Goal: Transaction & Acquisition: Purchase product/service

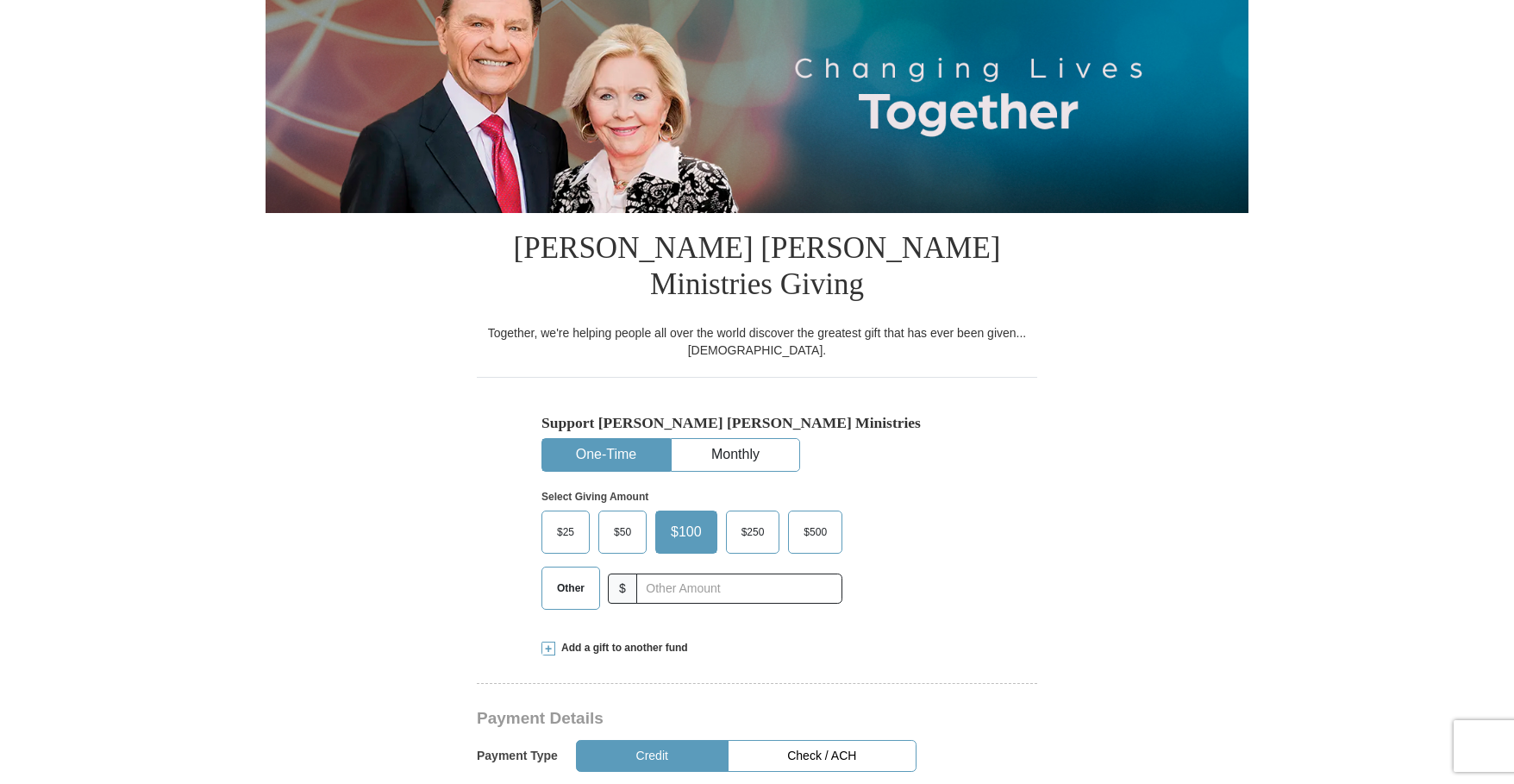
scroll to position [259, 0]
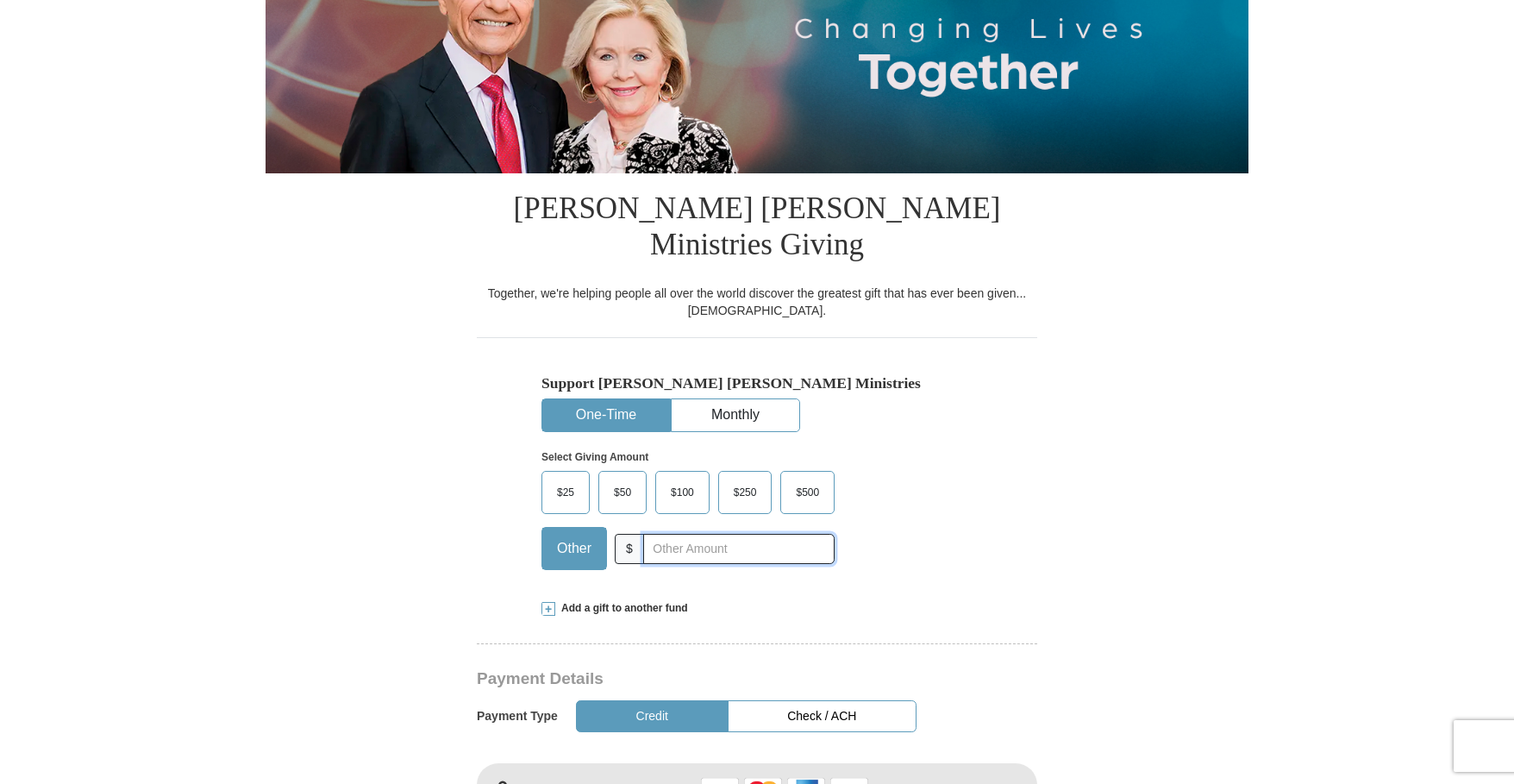
click at [661, 534] on input "text" at bounding box center [738, 549] width 191 height 30
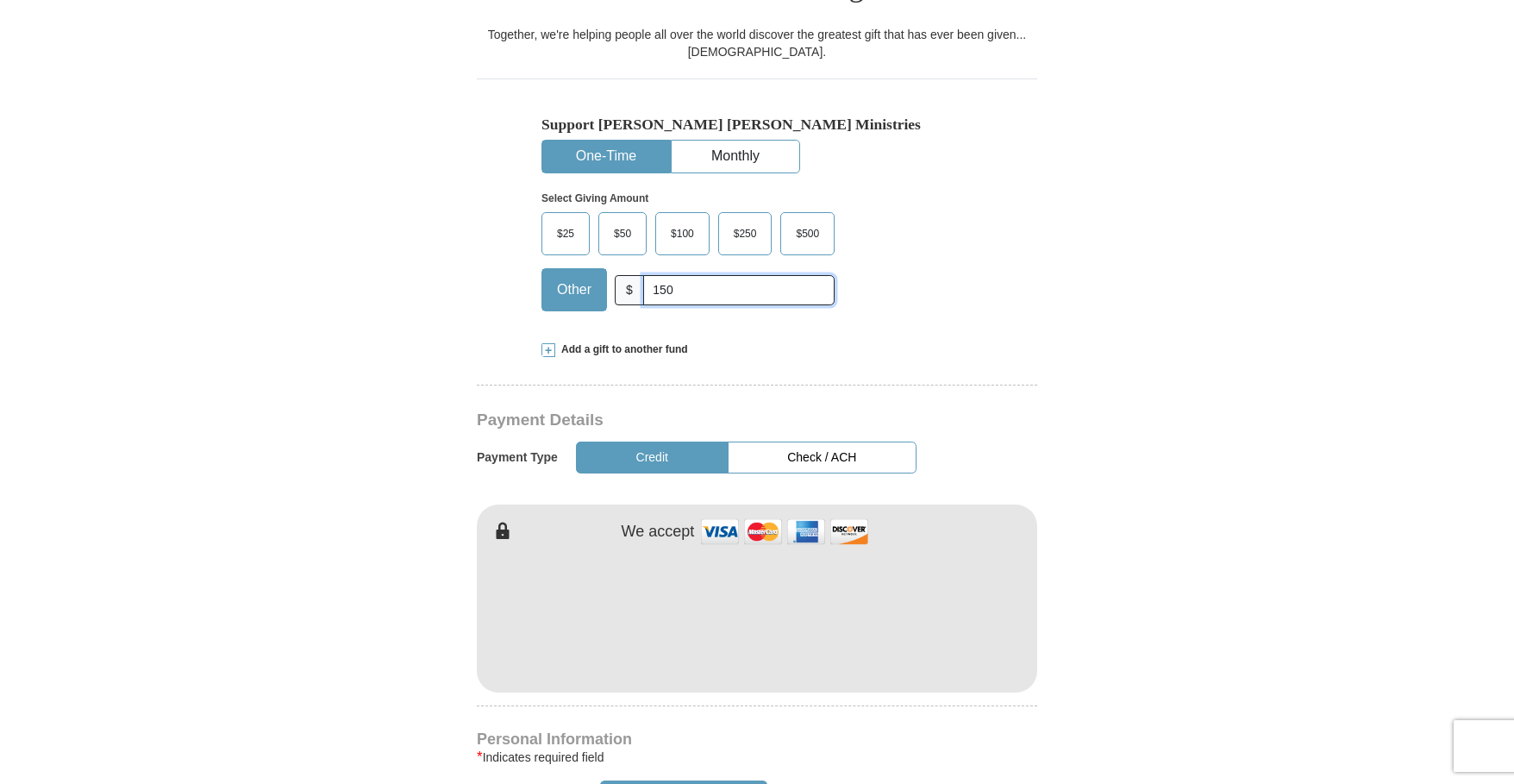
scroll to position [604, 0]
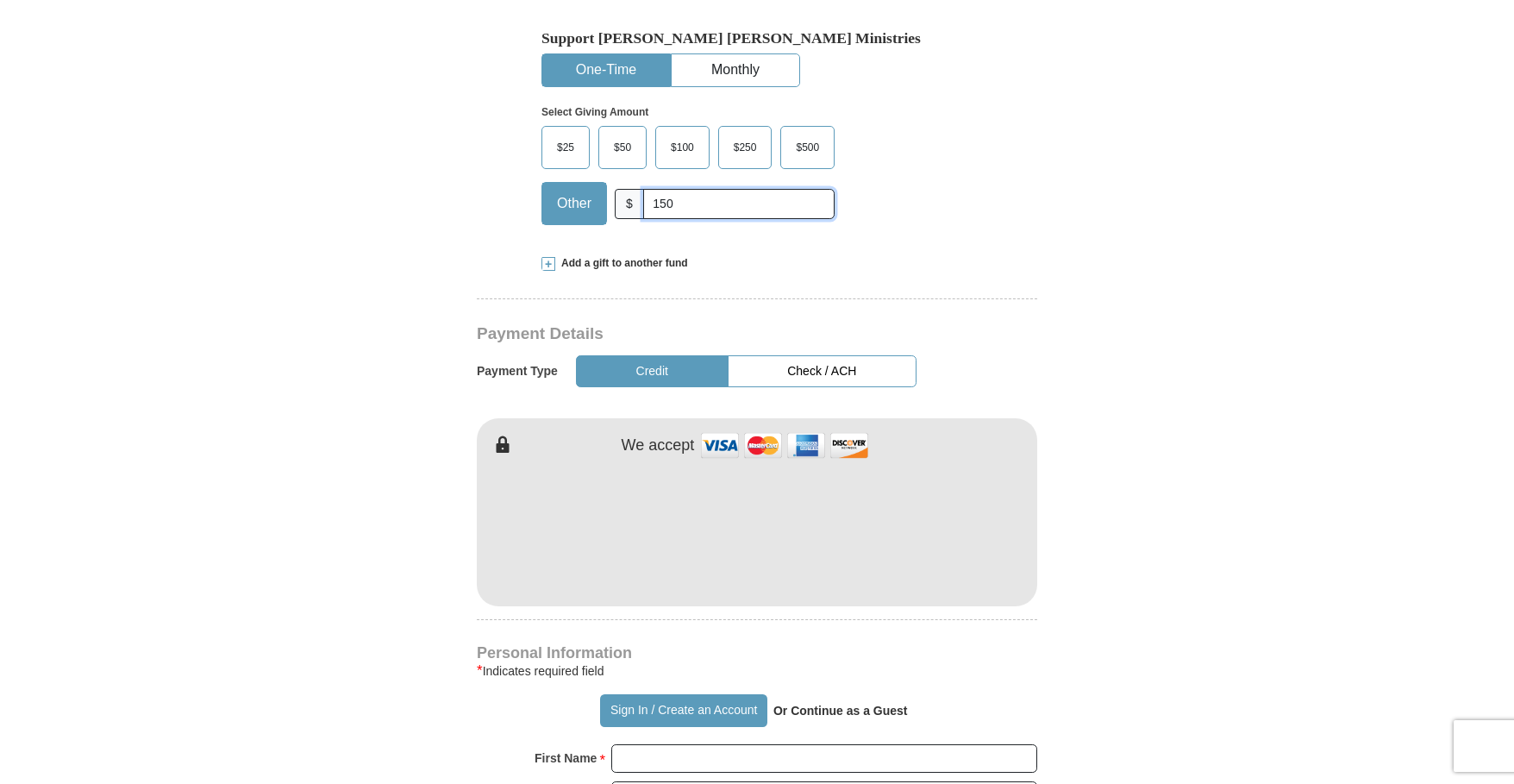
type input "150"
click at [1192, 666] on form "Already have an account? Sign in for faster giving. Don't have an account? Crea…" at bounding box center [757, 545] width 983 height 2161
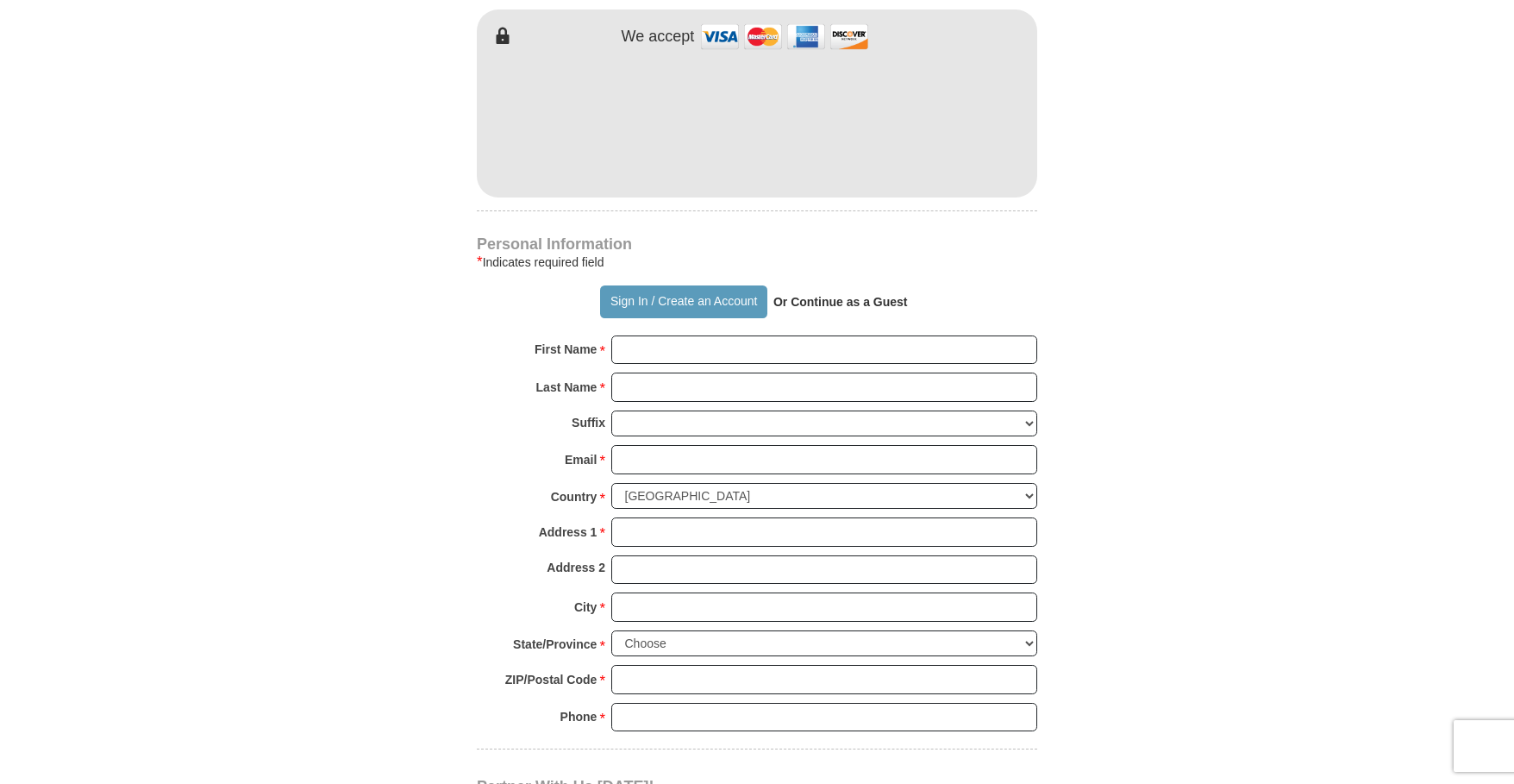
scroll to position [1035, 0]
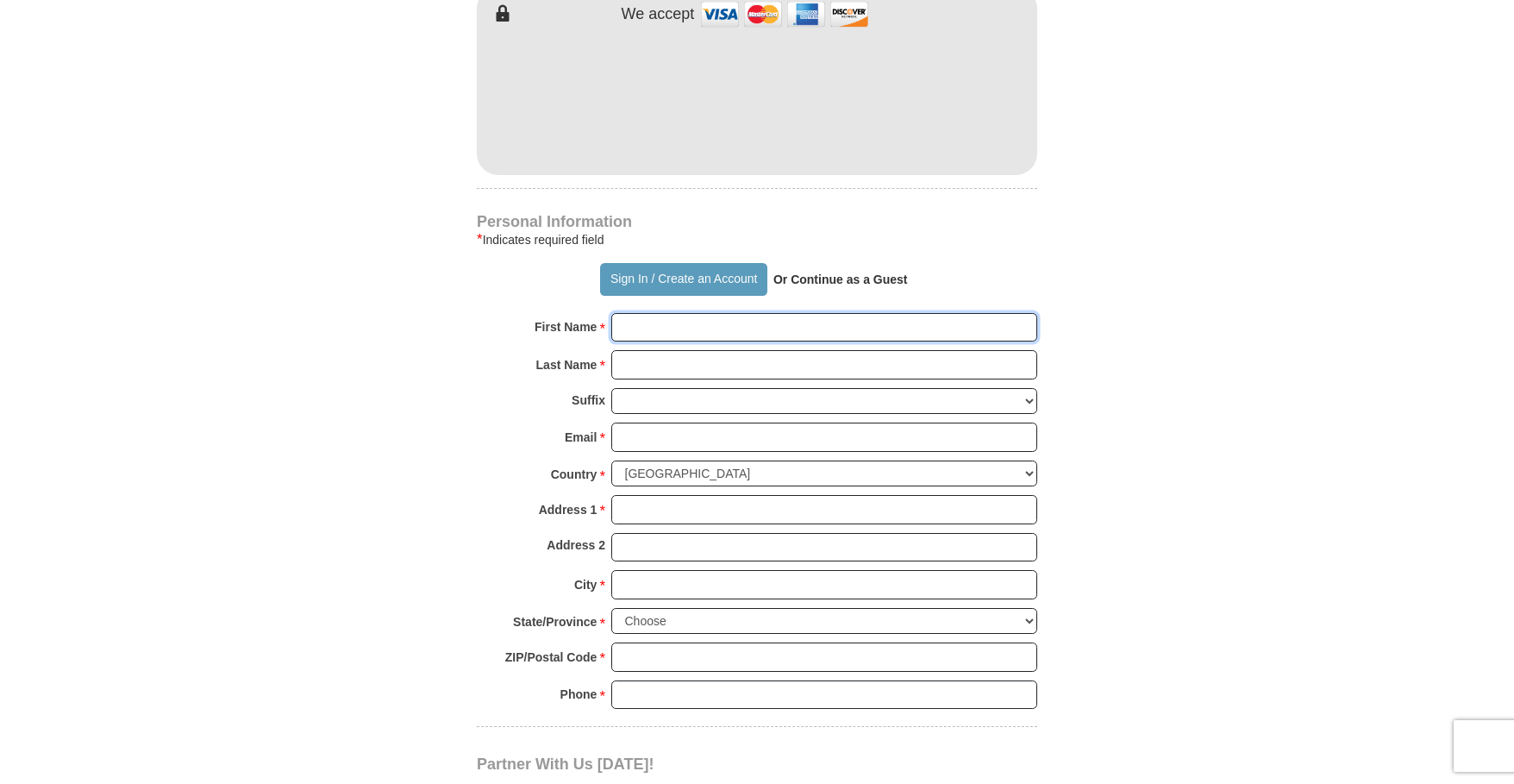
click at [710, 313] on input "First Name *" at bounding box center [824, 327] width 426 height 29
type input "Larissa"
click at [640, 350] on input "Last Name *" at bounding box center [824, 364] width 426 height 29
type input "[PERSON_NAME]"
click at [632, 422] on input "Email *" at bounding box center [824, 436] width 426 height 29
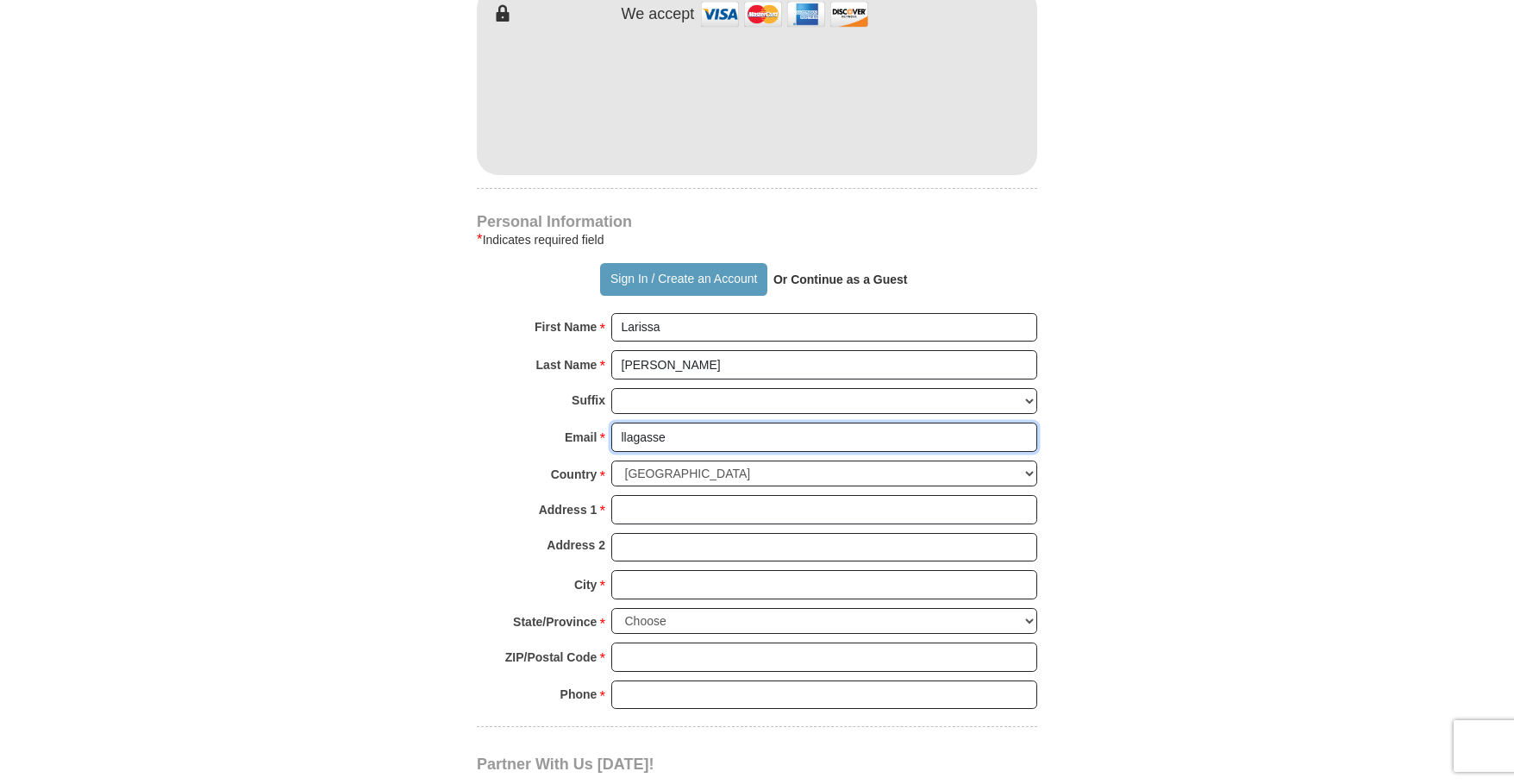
type input "llagasse"
click at [689, 495] on input "Address 1 *" at bounding box center [824, 509] width 426 height 29
type input "27940 So9lamint Rd"
click at [660, 533] on input "Address 2" at bounding box center [824, 547] width 426 height 29
type input "Apt 10-108"
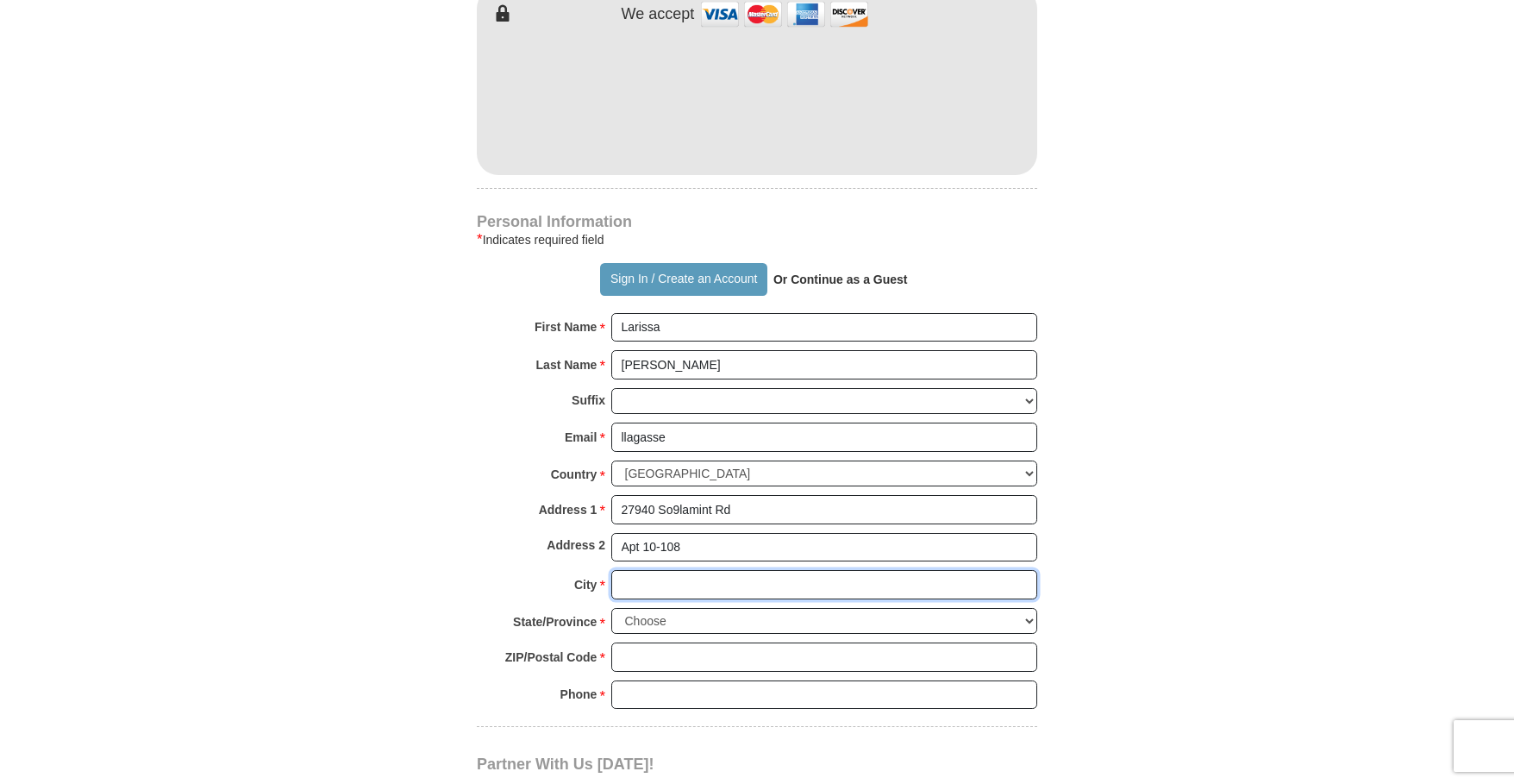
click at [654, 570] on input "City *" at bounding box center [824, 584] width 426 height 29
type input "Canyon Country"
click at [1025, 608] on select "Choose [US_STATE] [US_STATE] [US_STATE] [US_STATE] [US_STATE] Armed Forces Amer…" at bounding box center [824, 621] width 426 height 27
select select "CA"
click at [611, 608] on select "Choose [US_STATE] [US_STATE] [US_STATE] [US_STATE] [US_STATE] Armed Forces Amer…" at bounding box center [824, 621] width 426 height 27
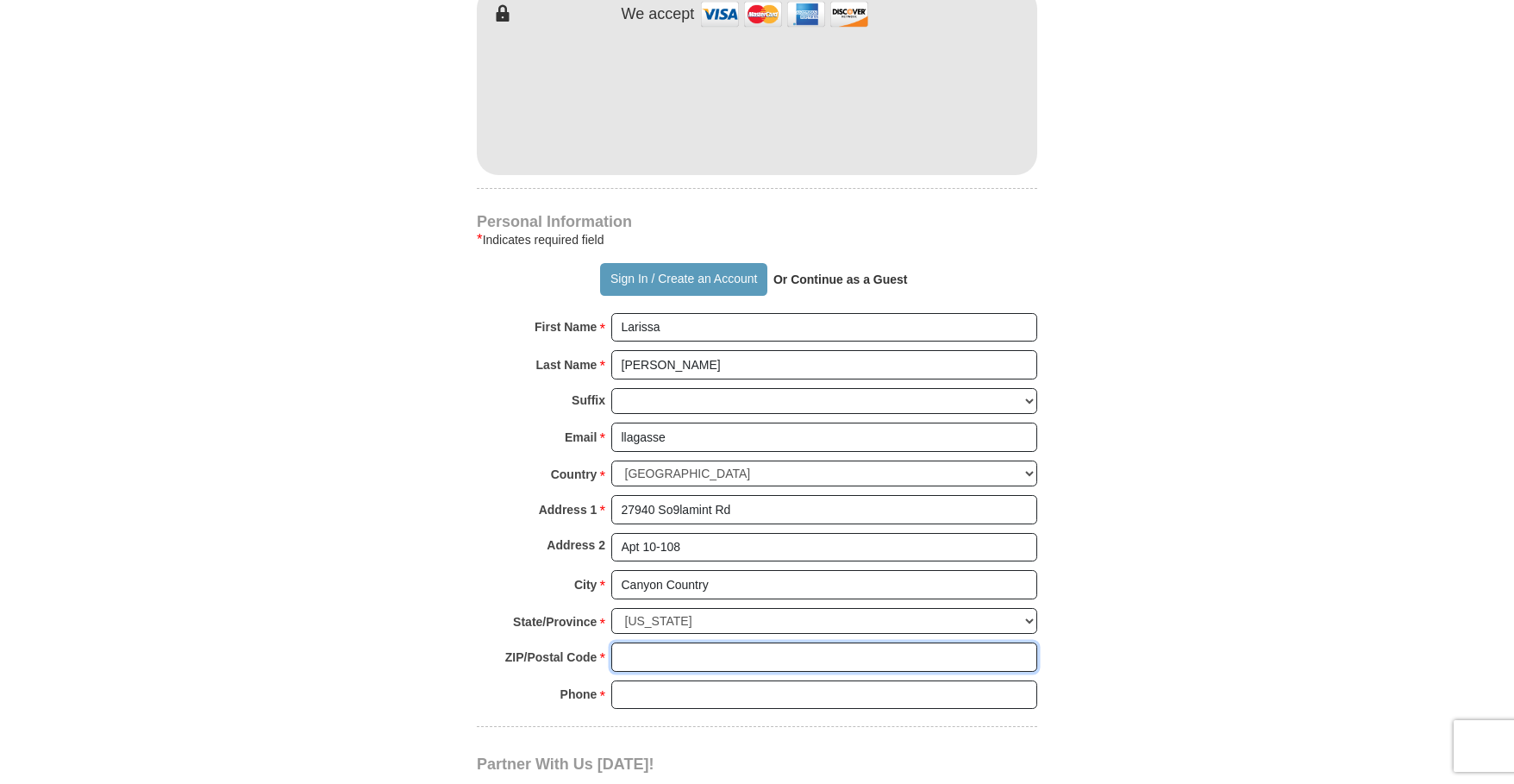
click at [655, 642] on input "ZIP/Postal Code *" at bounding box center [824, 656] width 426 height 29
type input "91387"
click at [639, 680] on input "Phone * *" at bounding box center [824, 694] width 426 height 29
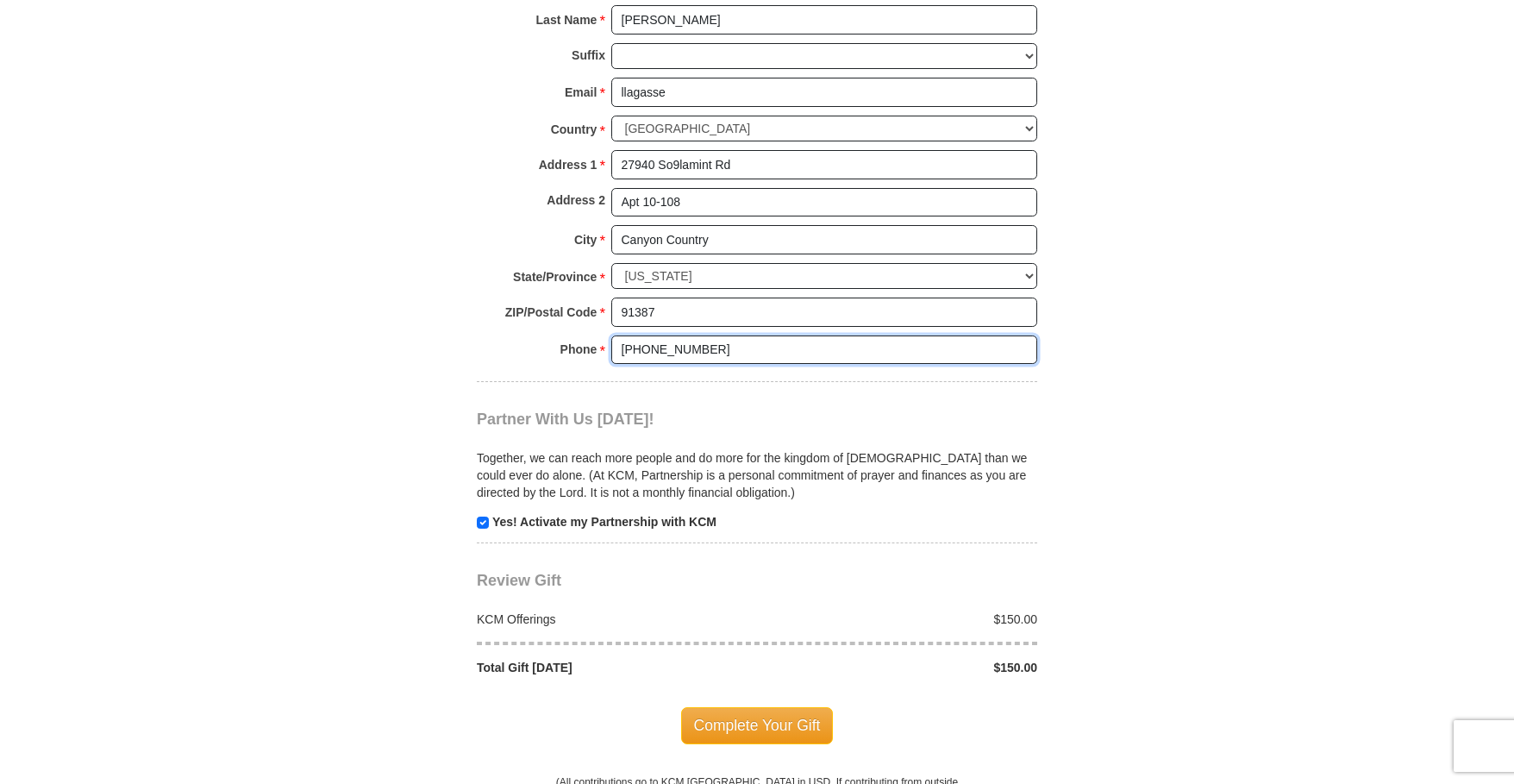
scroll to position [1466, 0]
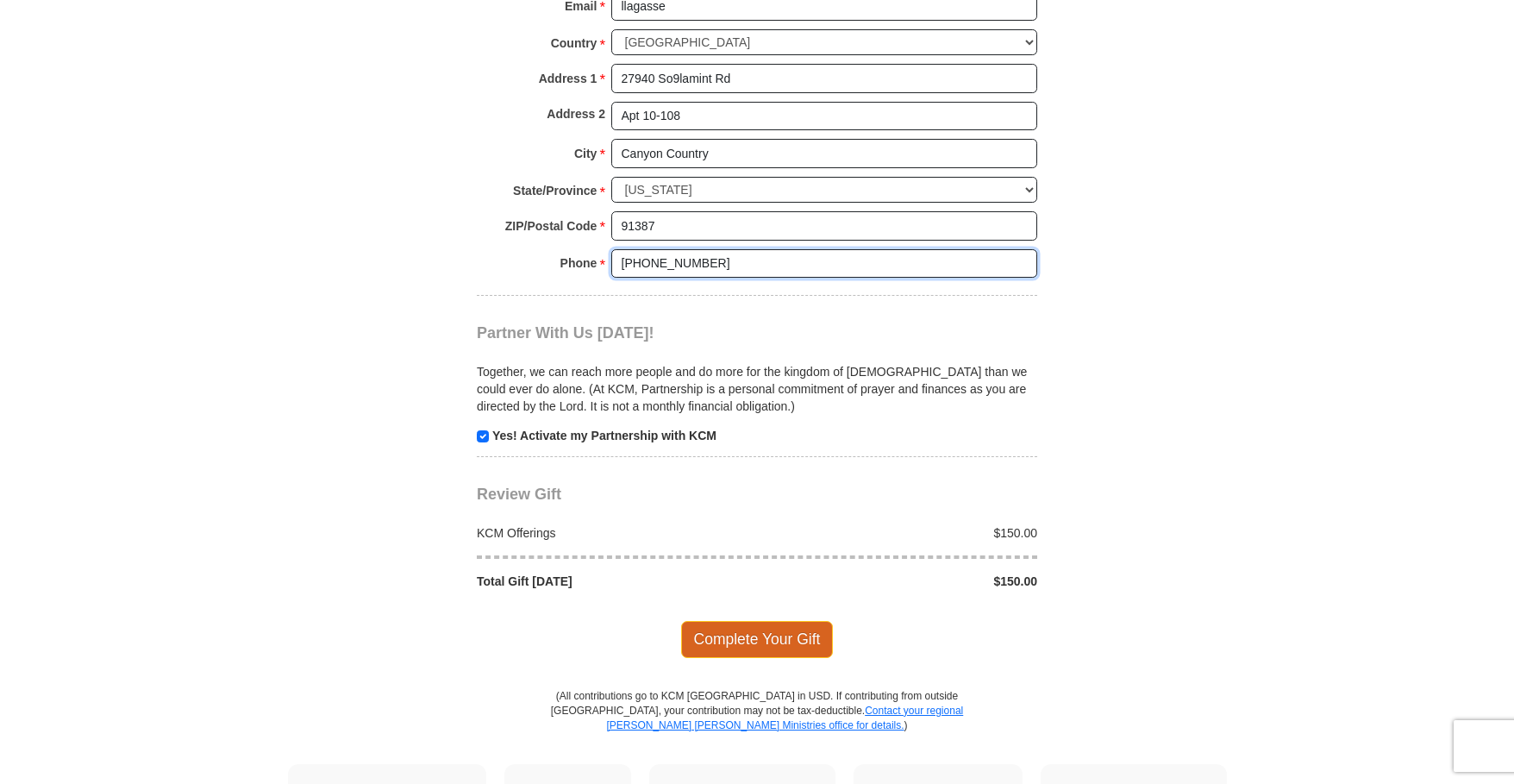
type input "[PHONE_NUMBER]"
click at [797, 621] on span "Complete Your Gift" at bounding box center [757, 639] width 153 height 36
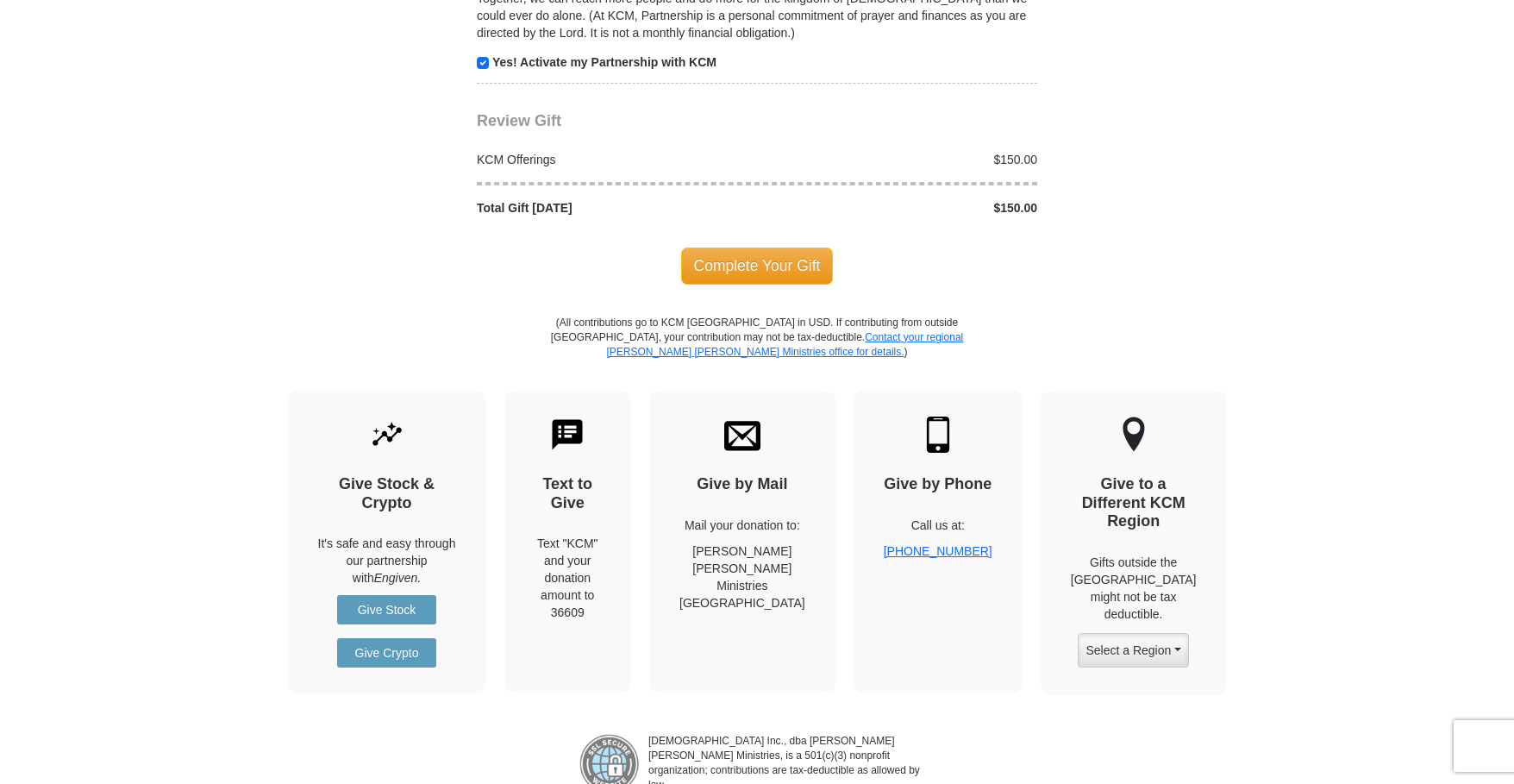
scroll to position [1871, 0]
click at [783, 249] on span "Complete Your Gift" at bounding box center [757, 267] width 153 height 36
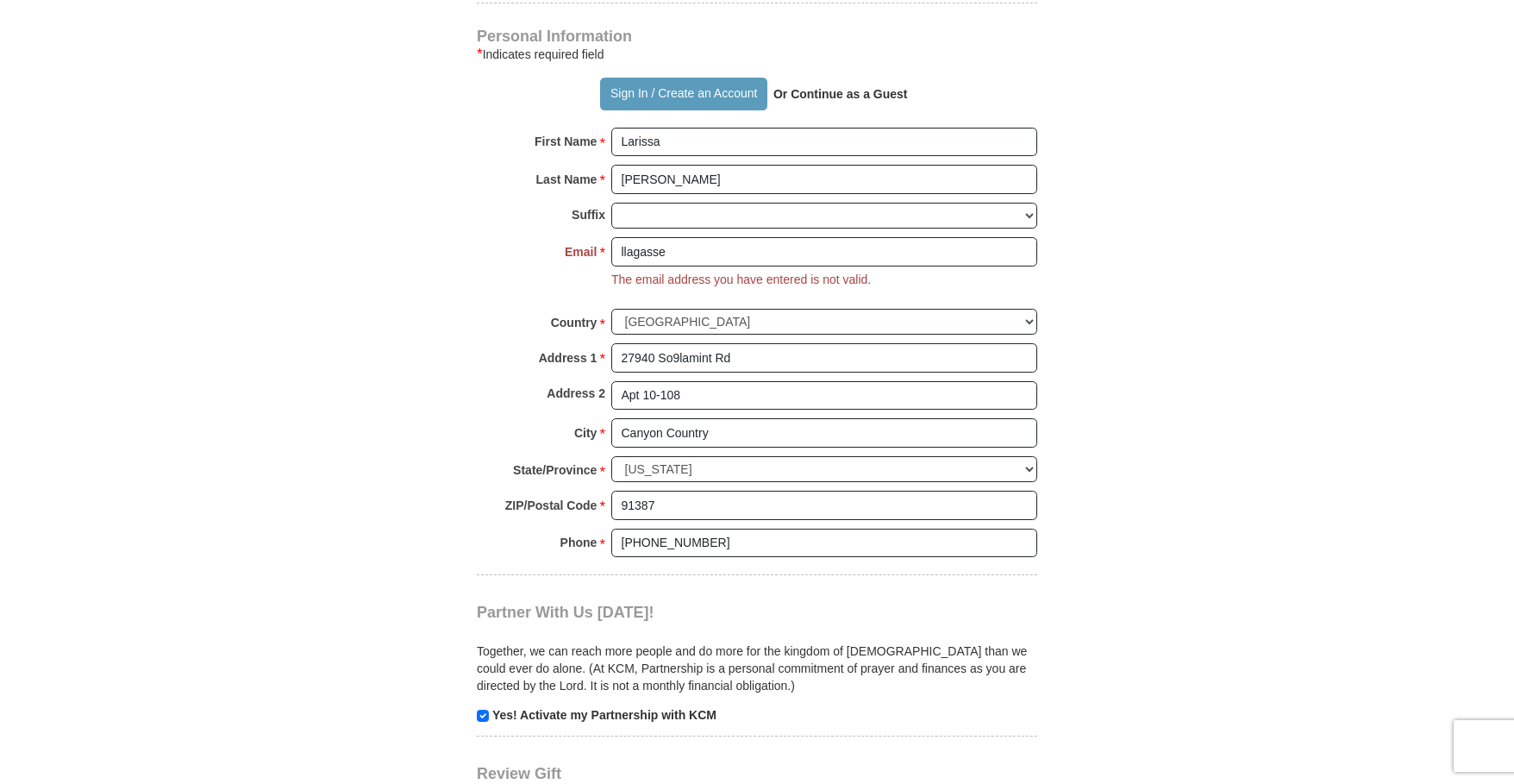
scroll to position [1149, 0]
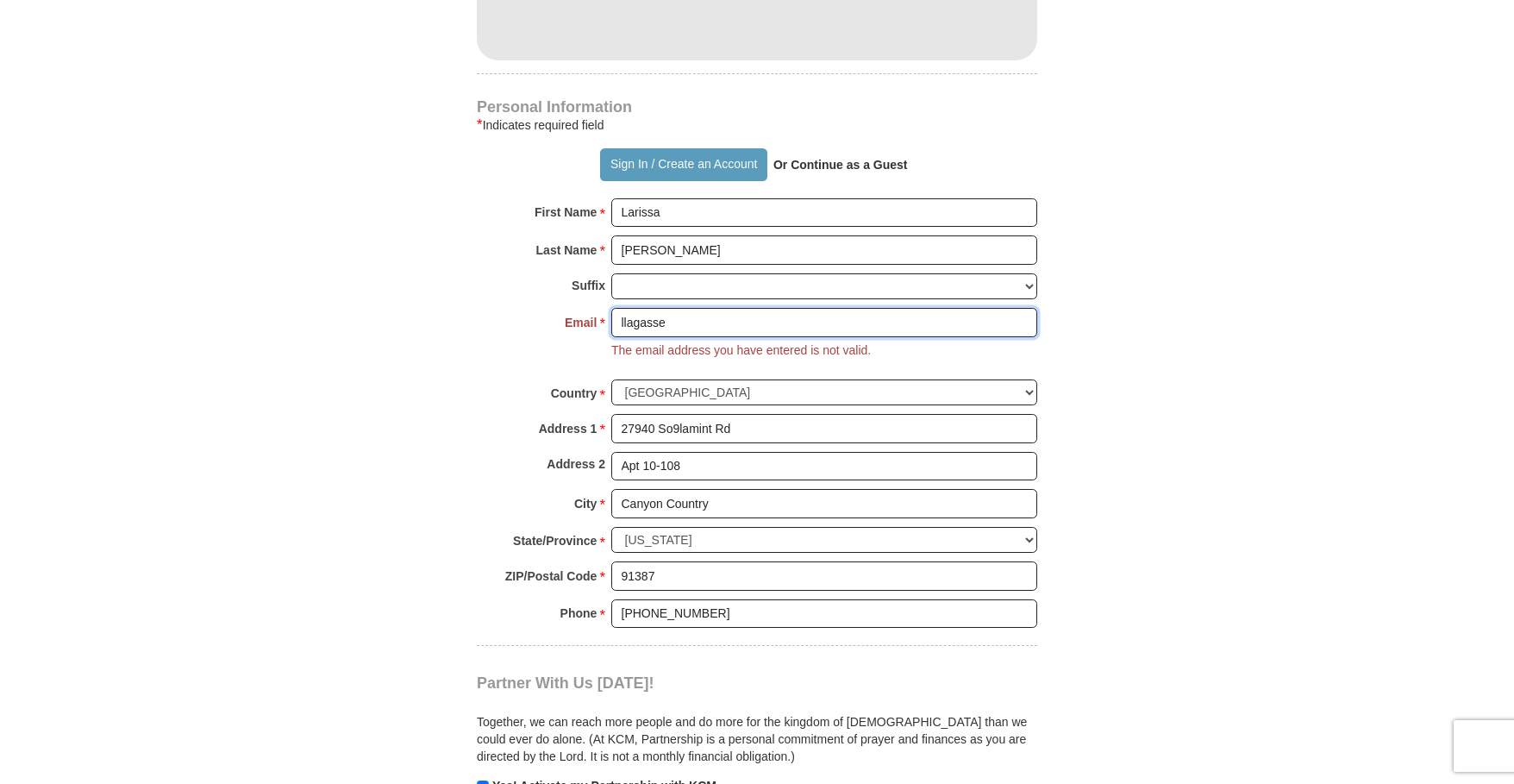
click at [674, 308] on input "llagasse" at bounding box center [824, 322] width 426 height 29
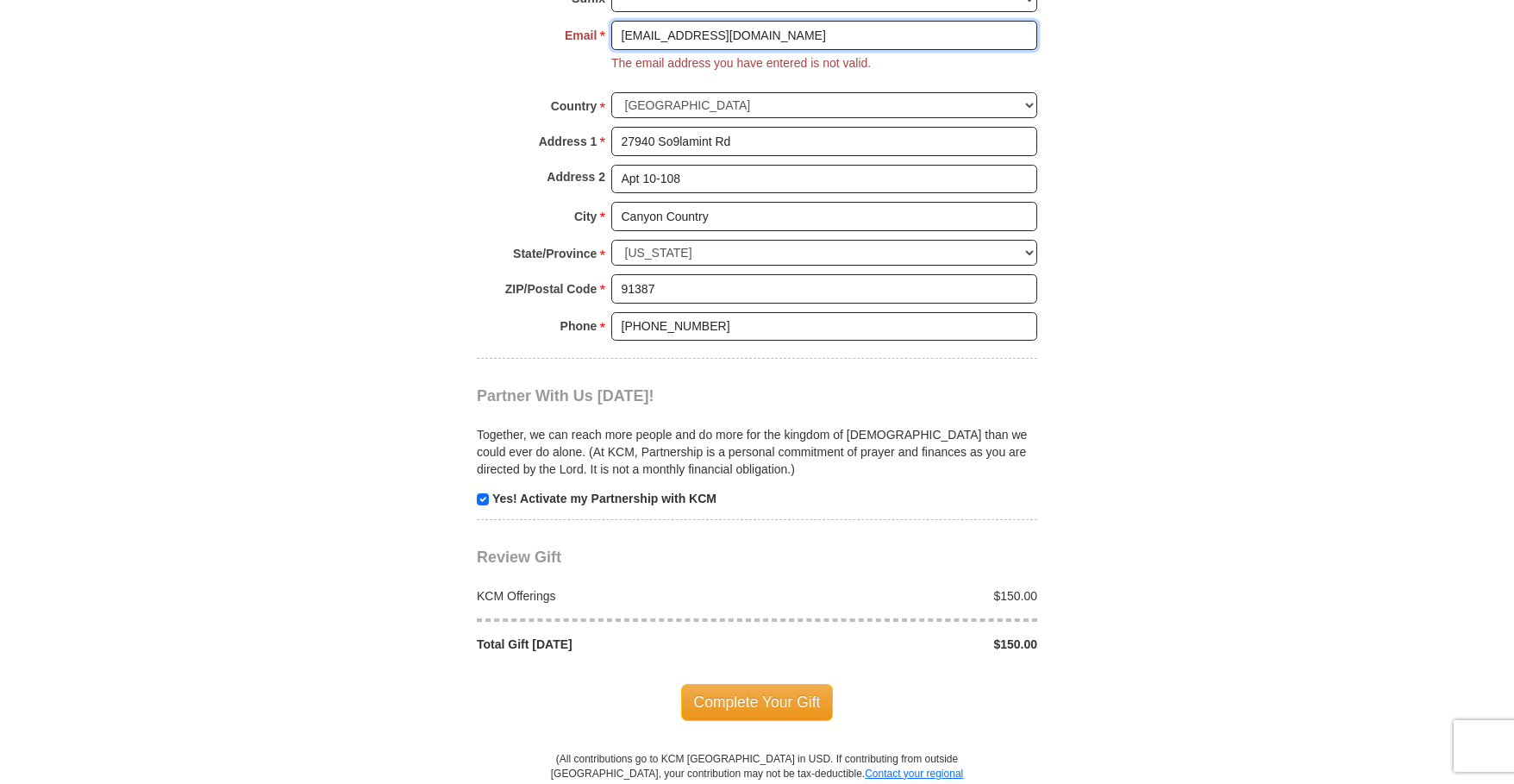
scroll to position [1494, 0]
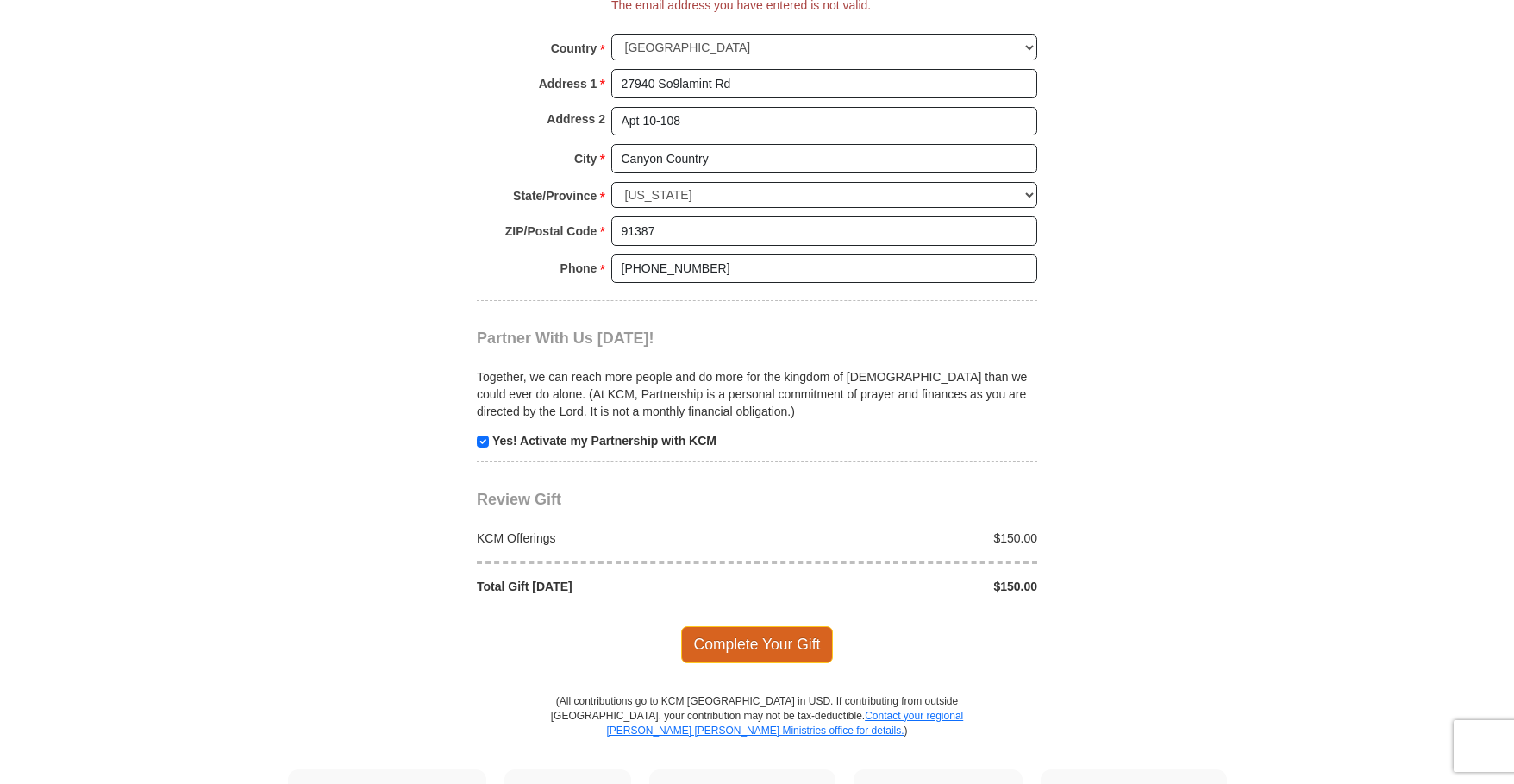
type input "[EMAIL_ADDRESS][DOMAIN_NAME]"
click at [720, 626] on span "Complete Your Gift" at bounding box center [757, 644] width 153 height 36
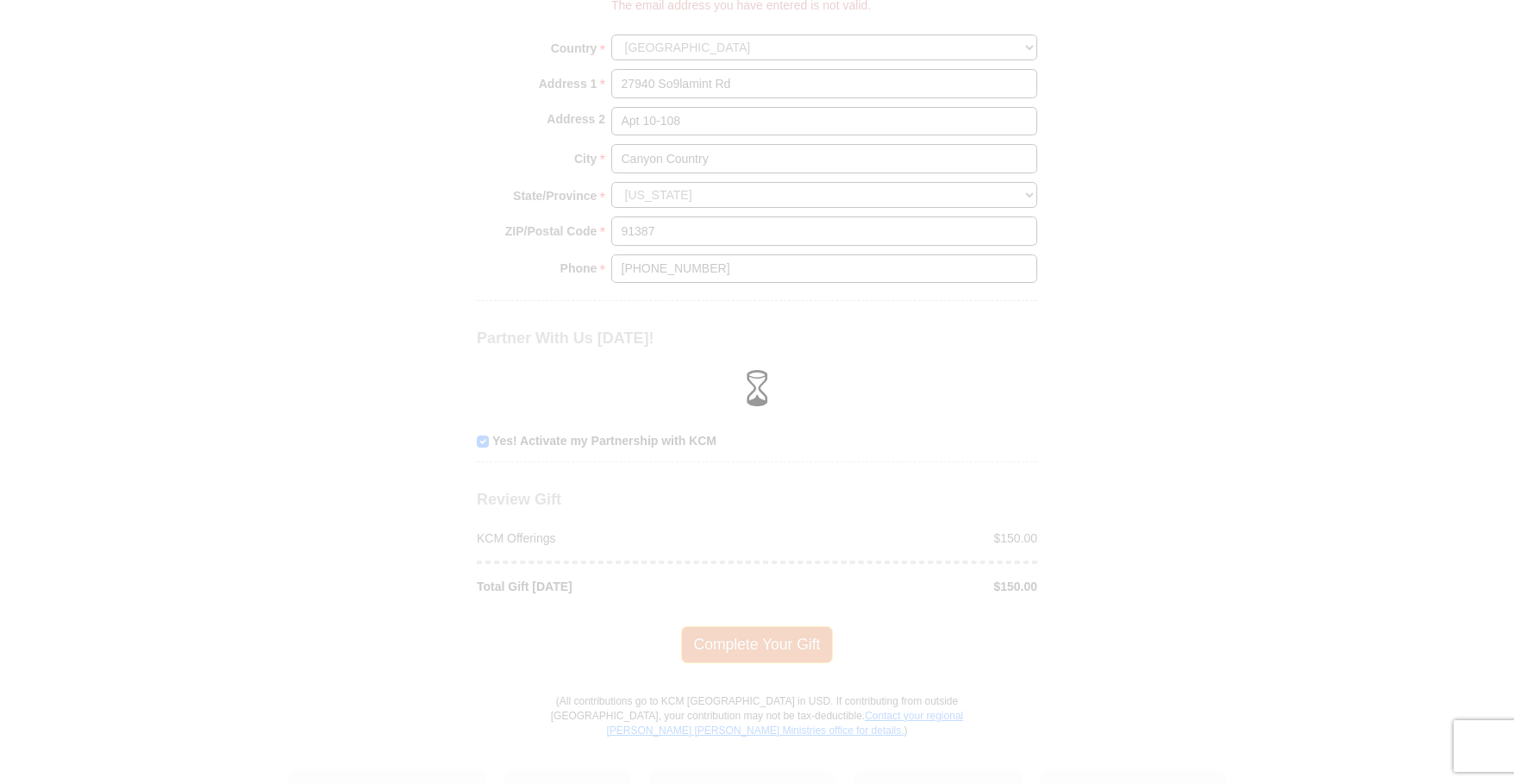
scroll to position [1461, 0]
